Goal: Find specific page/section: Find specific page/section

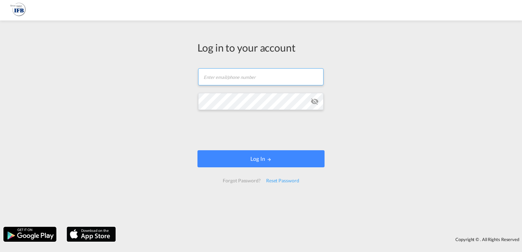
click at [215, 76] on input "text" at bounding box center [260, 76] width 125 height 17
type input "[PERSON_NAME][EMAIL_ADDRESS][PERSON_NAME][DOMAIN_NAME]"
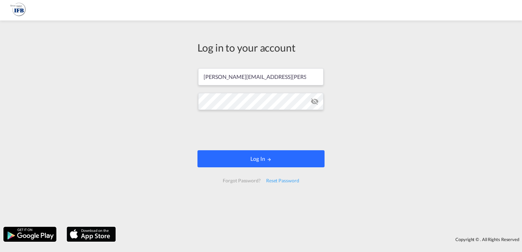
click at [256, 156] on button "Log In" at bounding box center [260, 158] width 127 height 17
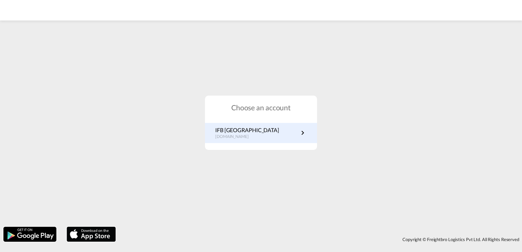
click at [246, 137] on p "[DOMAIN_NAME]" at bounding box center [247, 137] width 64 height 6
